Goal: Check status: Check status

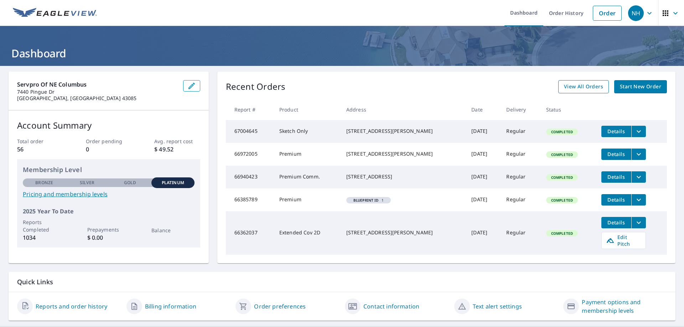
click at [596, 87] on span "View All Orders" at bounding box center [583, 86] width 39 height 9
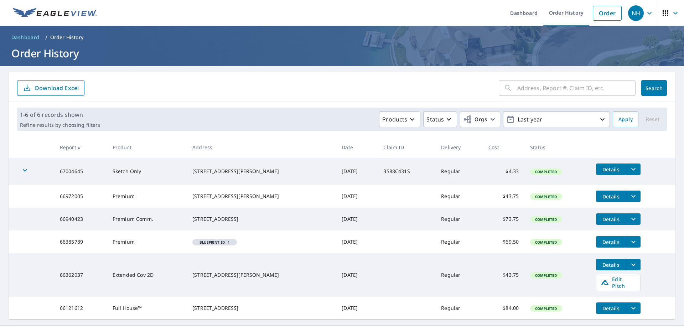
click at [525, 95] on input "text" at bounding box center [576, 88] width 118 height 20
type input "[PERSON_NAME]"
click at [645, 88] on button "Search" at bounding box center [654, 88] width 26 height 16
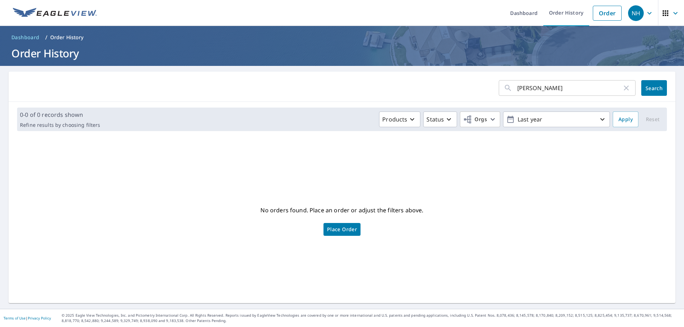
click at [540, 89] on input "[PERSON_NAME]" at bounding box center [569, 88] width 105 height 20
type input "g"
click at [534, 87] on input "text" at bounding box center [576, 88] width 118 height 20
paste input "0796830891"
type input "0796830891"
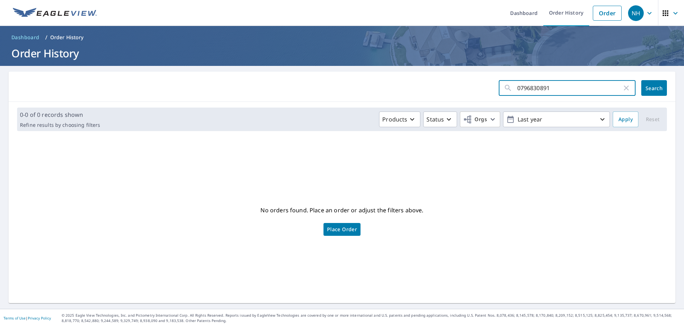
click at [657, 82] on button "Search" at bounding box center [654, 88] width 26 height 16
drag, startPoint x: 567, startPoint y: 89, endPoint x: 488, endPoint y: 89, distance: 78.7
click at [517, 89] on input "0796830891" at bounding box center [569, 88] width 105 height 20
paste input "[STREET_ADDRESS]"
type input "[STREET_ADDRESS]"
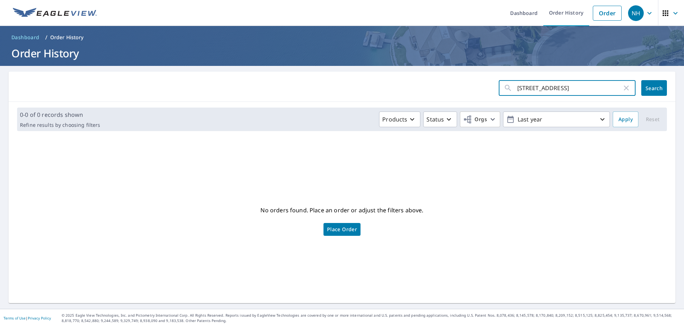
click at [651, 93] on button "Search" at bounding box center [654, 88] width 26 height 16
